Goal: Check status: Check status

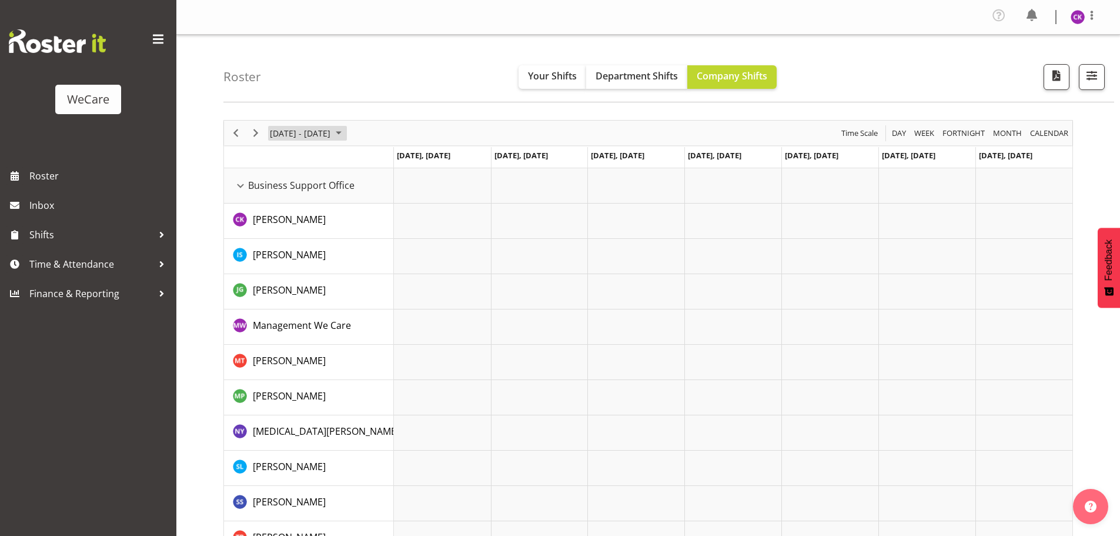
click at [340, 134] on span "June 24 - 30, 2024" at bounding box center [339, 133] width 14 height 15
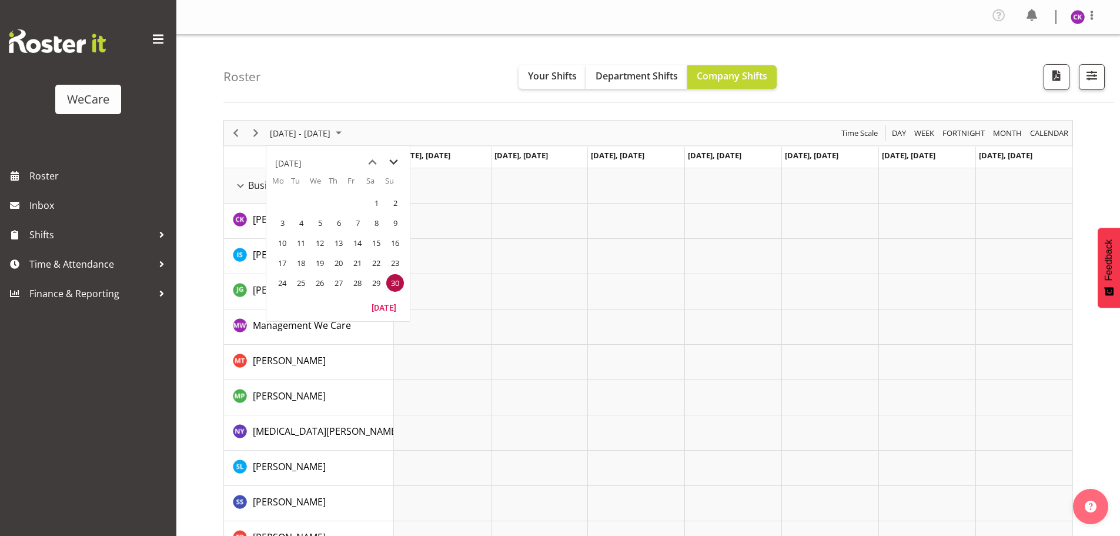
click at [394, 157] on span "next month" at bounding box center [393, 162] width 21 height 21
click at [394, 158] on span "next month" at bounding box center [393, 162] width 21 height 21
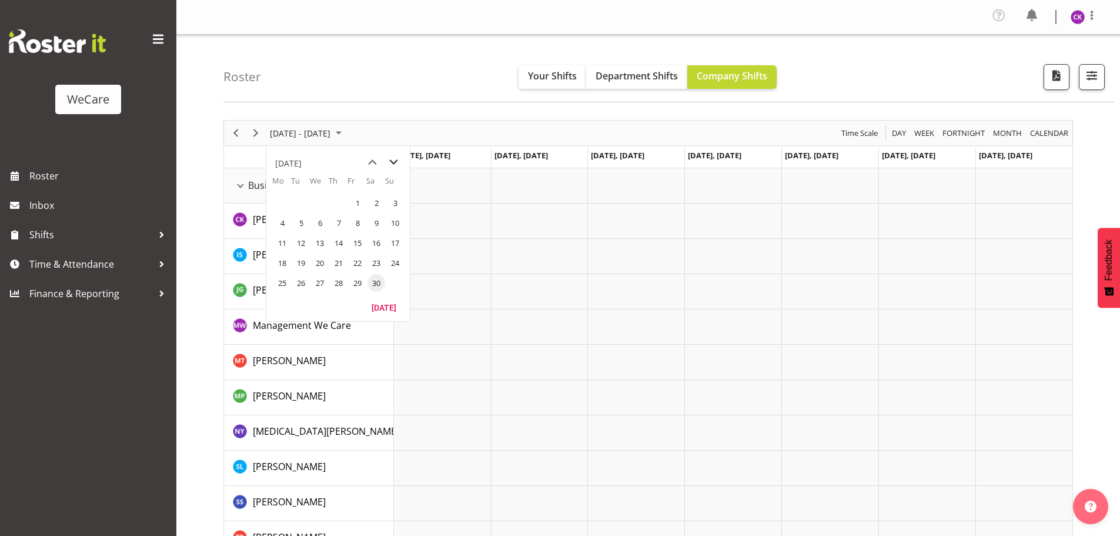
click at [394, 158] on span "next month" at bounding box center [393, 162] width 21 height 21
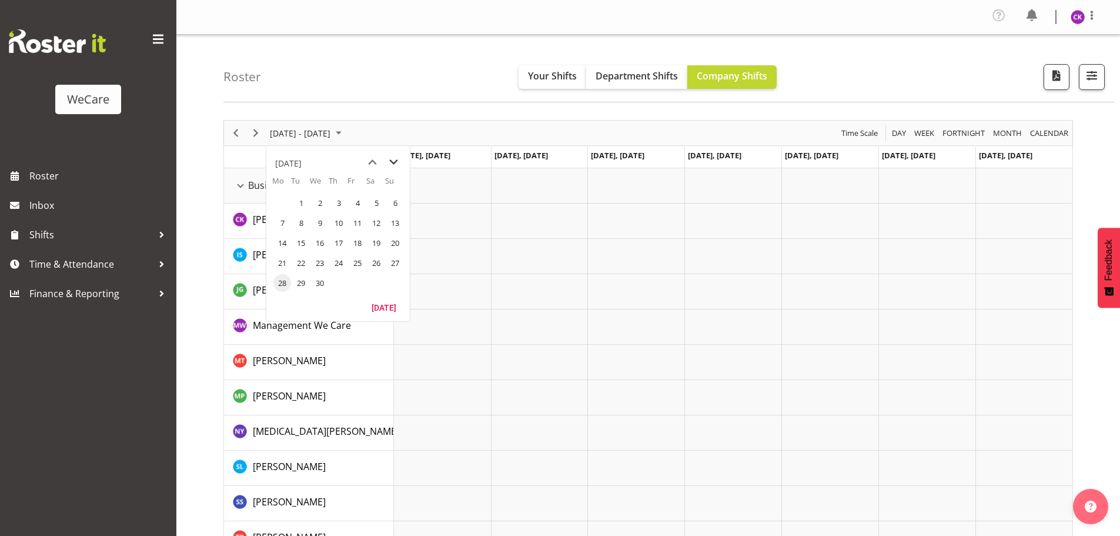
click at [394, 158] on span "next month" at bounding box center [393, 162] width 21 height 21
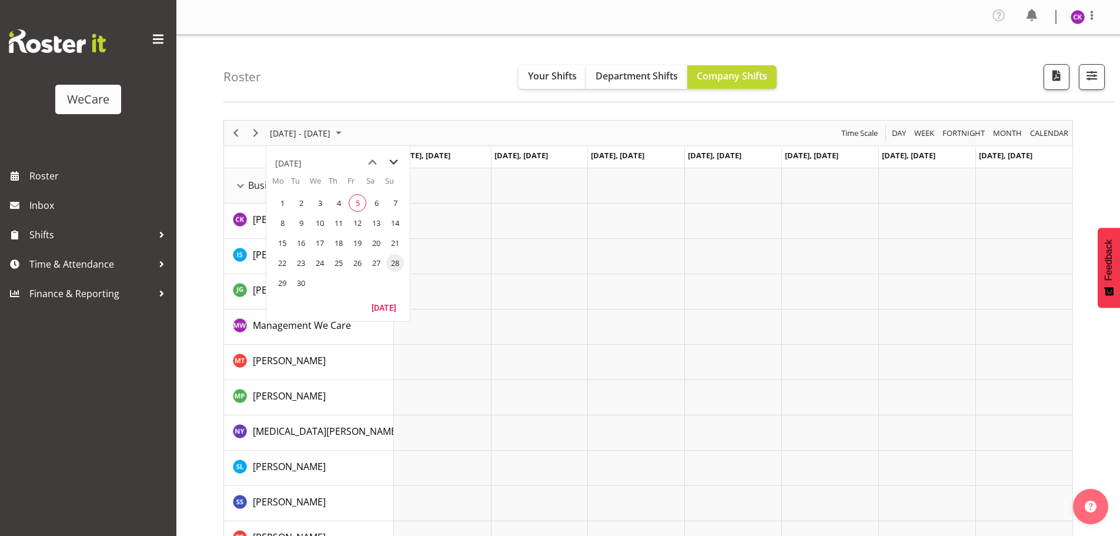
click at [394, 158] on span "next month" at bounding box center [393, 162] width 21 height 21
click at [379, 159] on span "previous month" at bounding box center [372, 162] width 21 height 21
click at [353, 206] on span "5" at bounding box center [358, 203] width 18 height 18
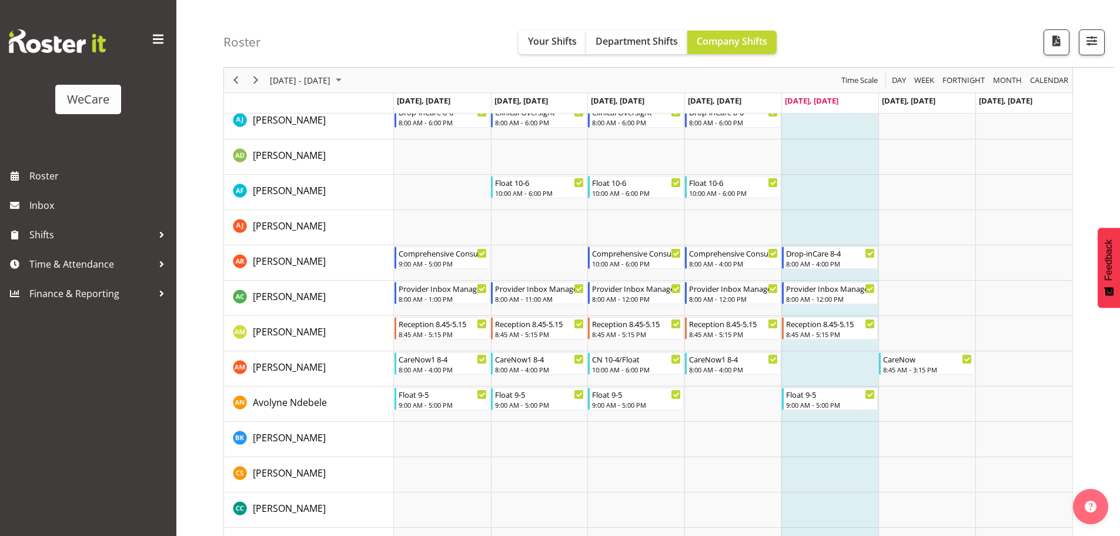
scroll to position [4649, 0]
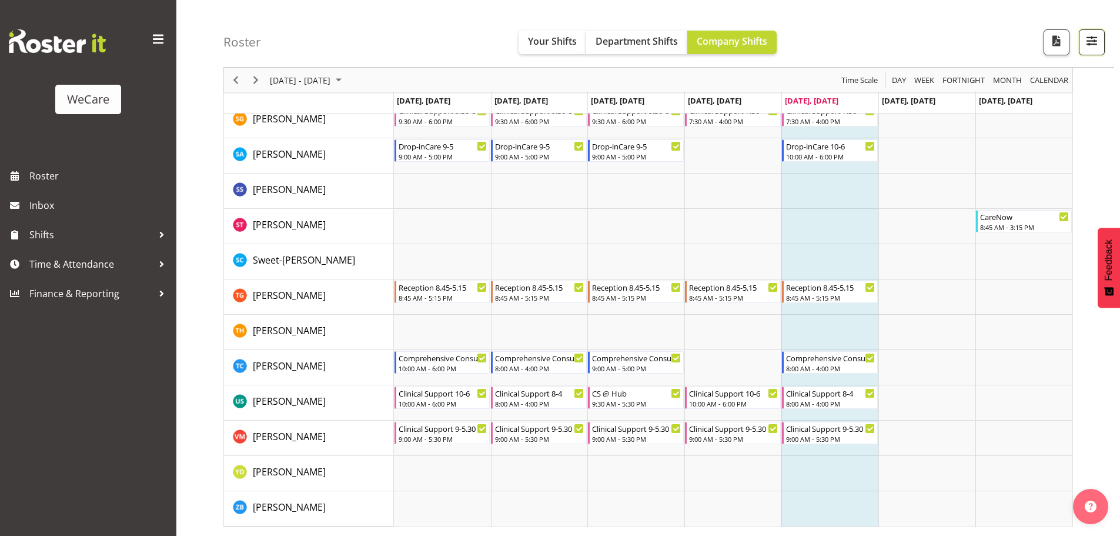
click at [1092, 45] on span "button" at bounding box center [1091, 40] width 15 height 15
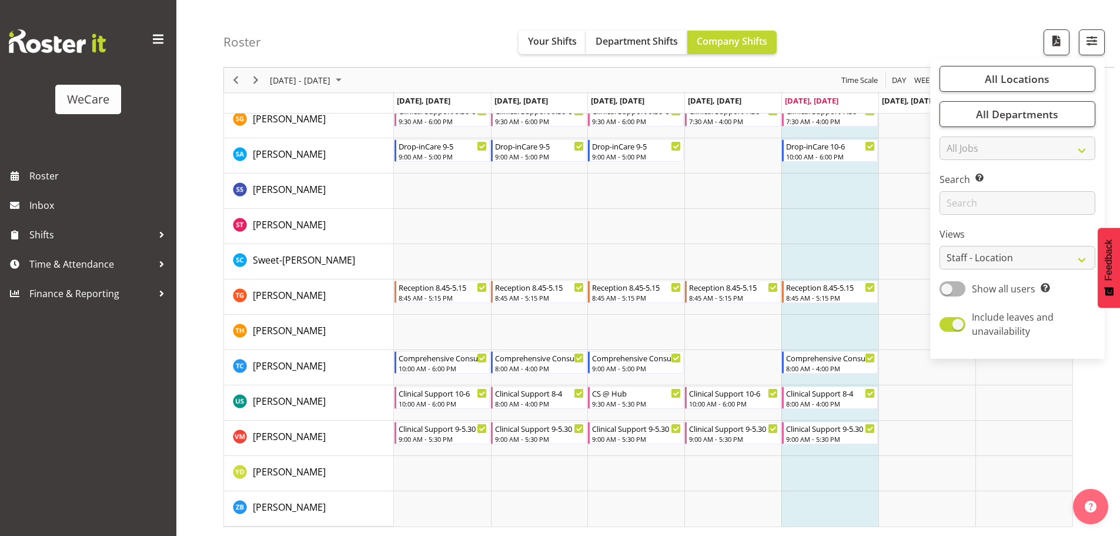
click at [855, 230] on td "Timeline Week of September 5, 2025" at bounding box center [829, 226] width 97 height 35
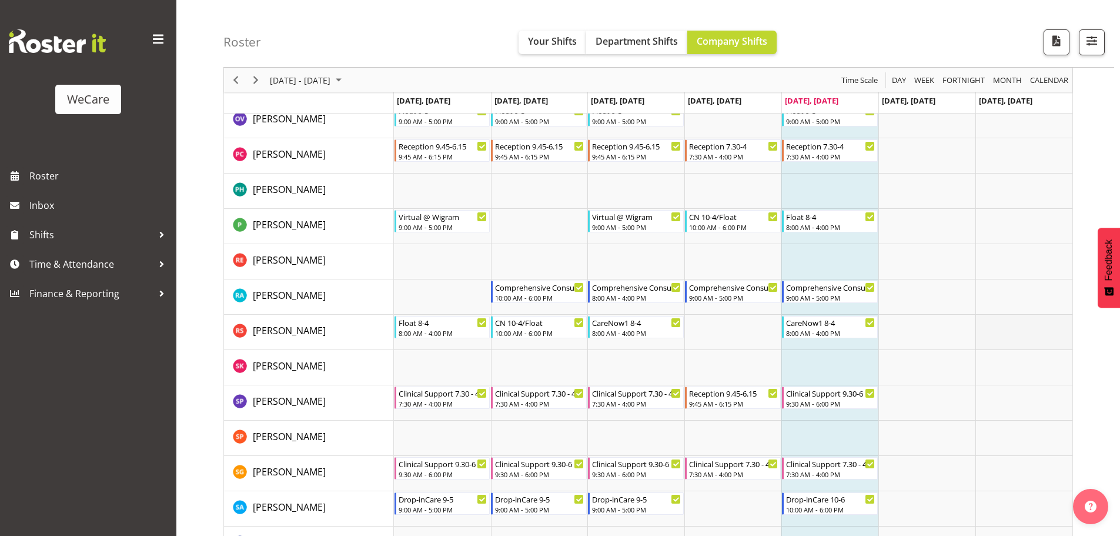
click at [1016, 274] on td "Timeline Week of September 5, 2025" at bounding box center [1023, 261] width 97 height 35
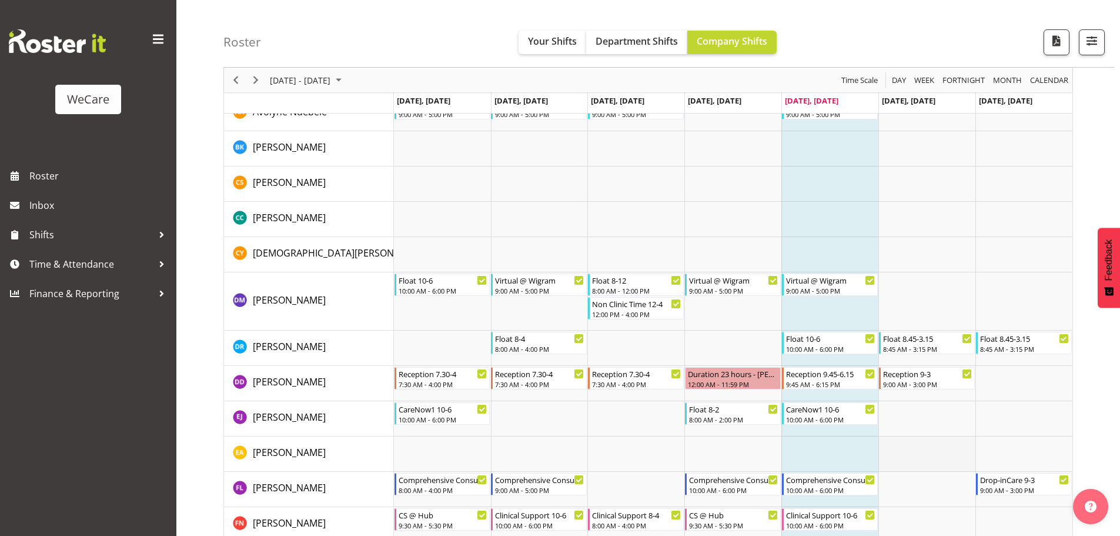
scroll to position [3414, 0]
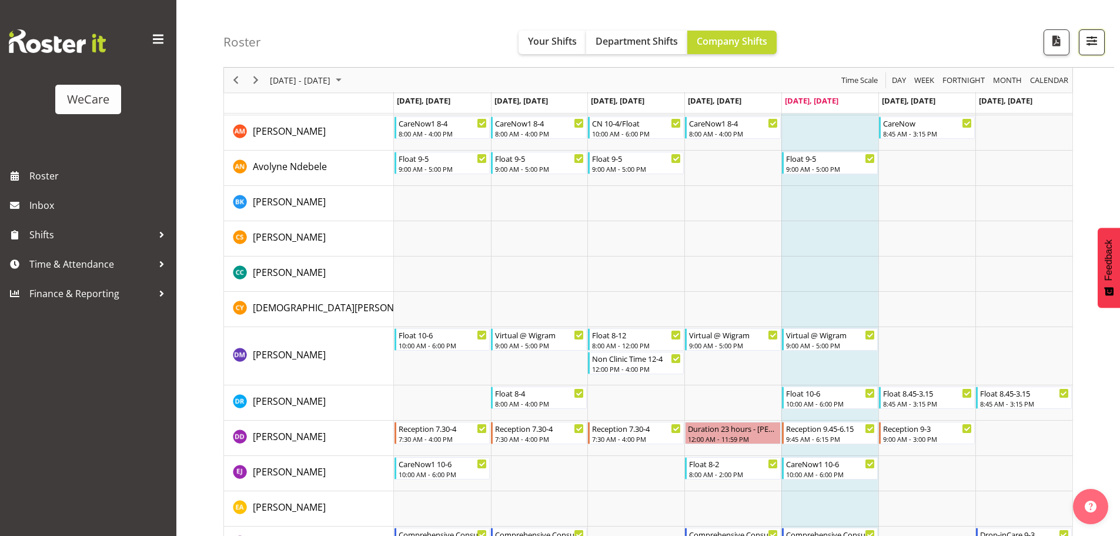
click at [1088, 45] on span "button" at bounding box center [1091, 40] width 15 height 15
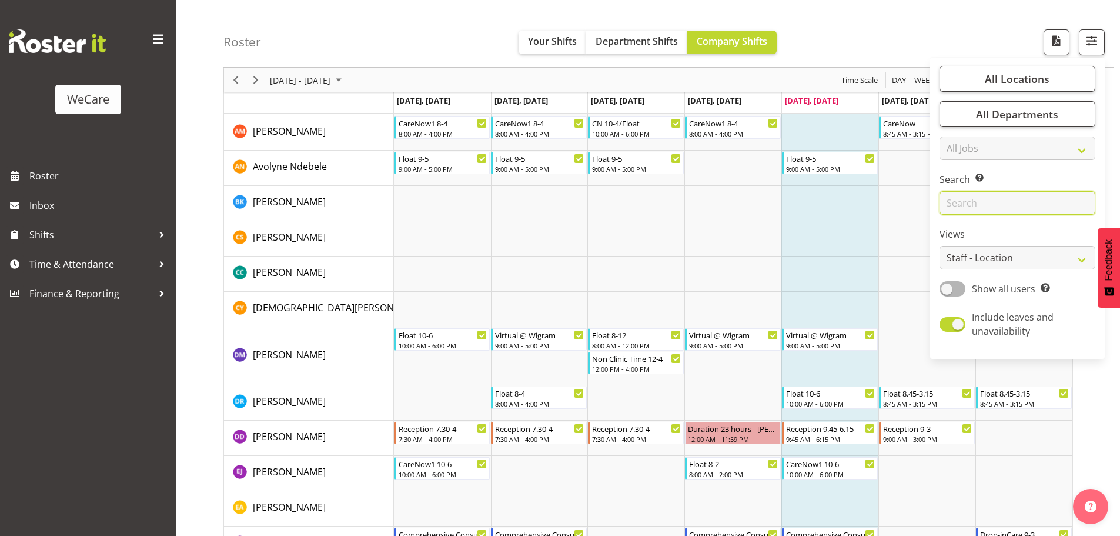
click at [993, 213] on input "text" at bounding box center [1017, 203] width 156 height 24
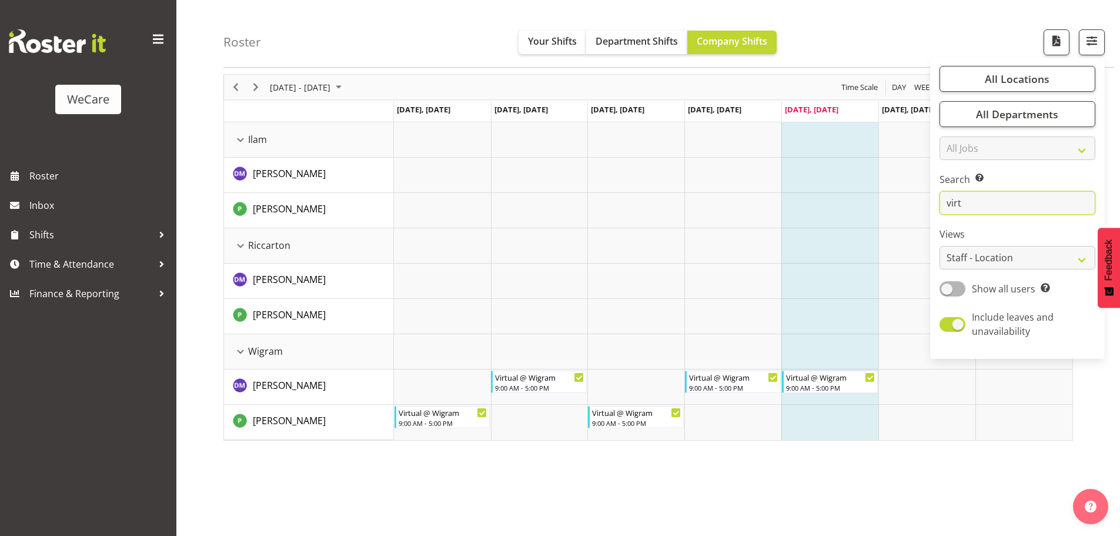
scroll to position [46, 0]
type input "v"
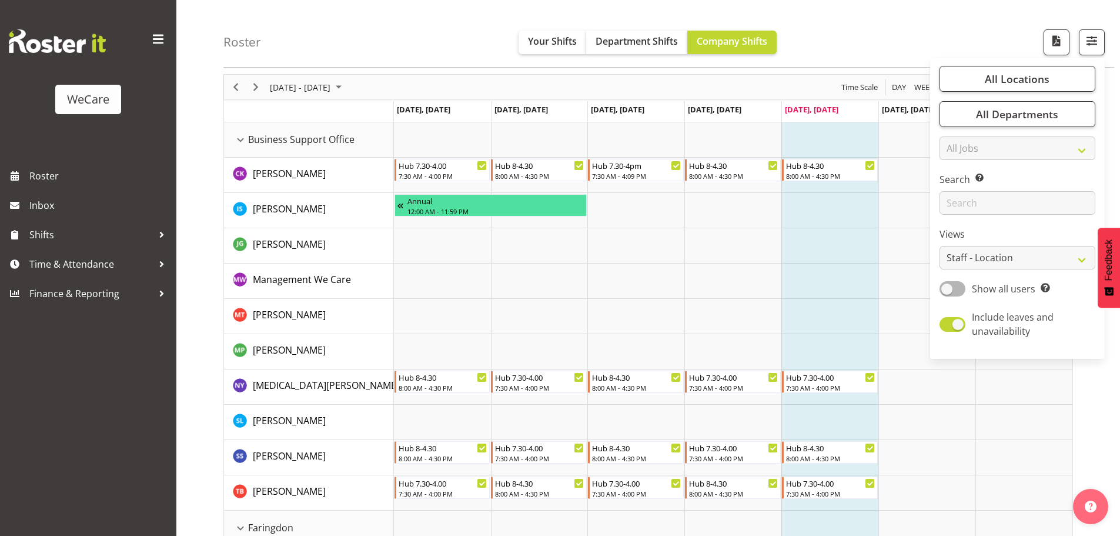
click at [798, 226] on td "Timeline Week of September 5, 2025" at bounding box center [829, 210] width 97 height 35
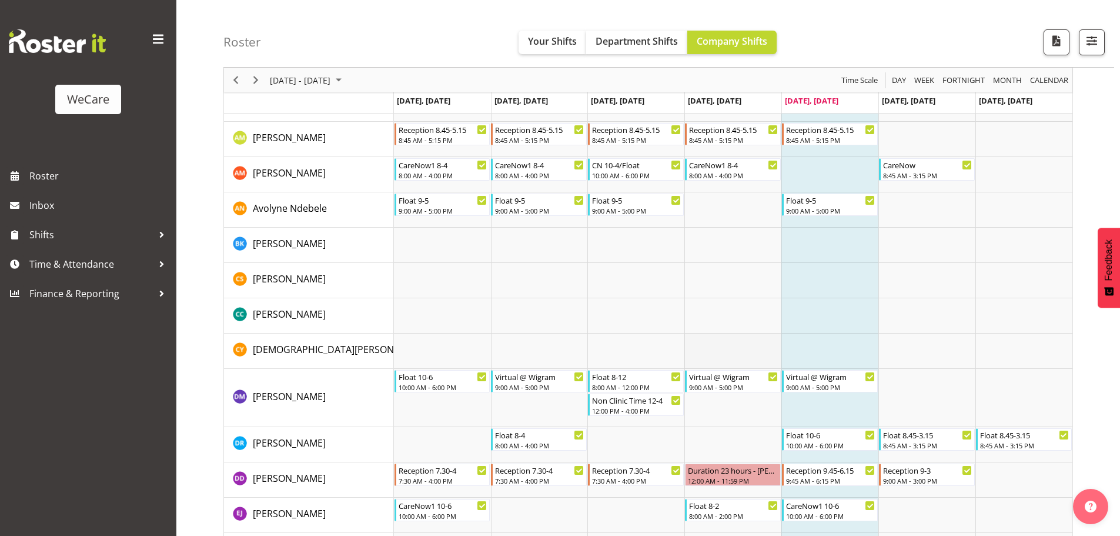
scroll to position [3355, 0]
